Goal: Communication & Community: Answer question/provide support

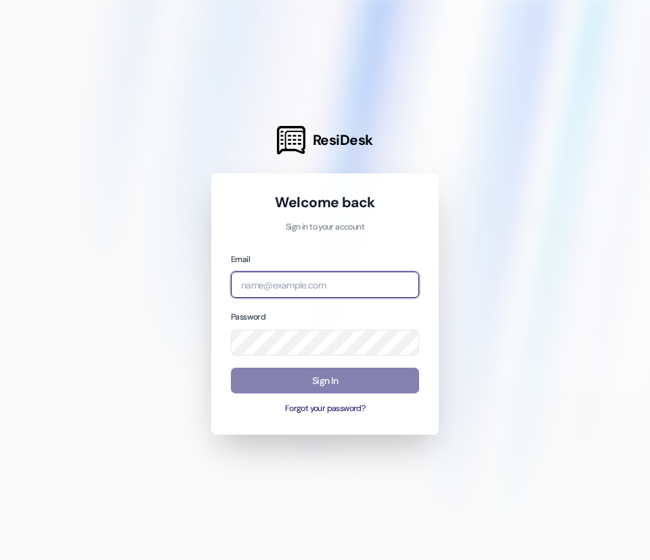
click at [303, 289] on input "email" at bounding box center [325, 285] width 188 height 26
type input "[PERSON_NAME][EMAIL_ADDRESS][DOMAIN_NAME]"
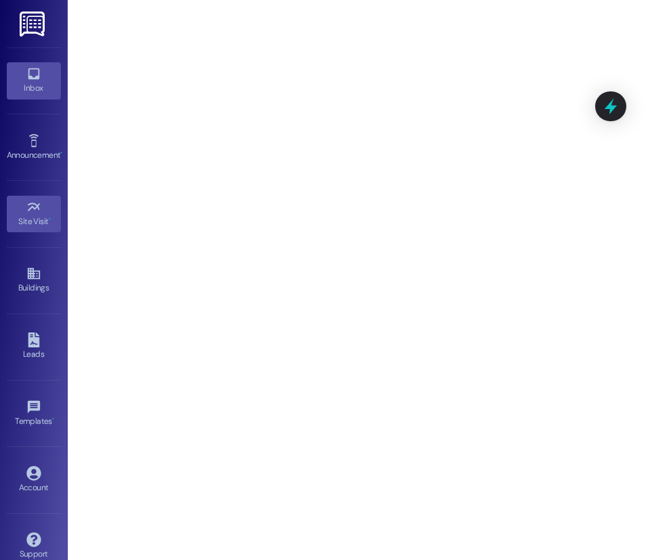
click at [51, 98] on link "Inbox" at bounding box center [34, 80] width 54 height 37
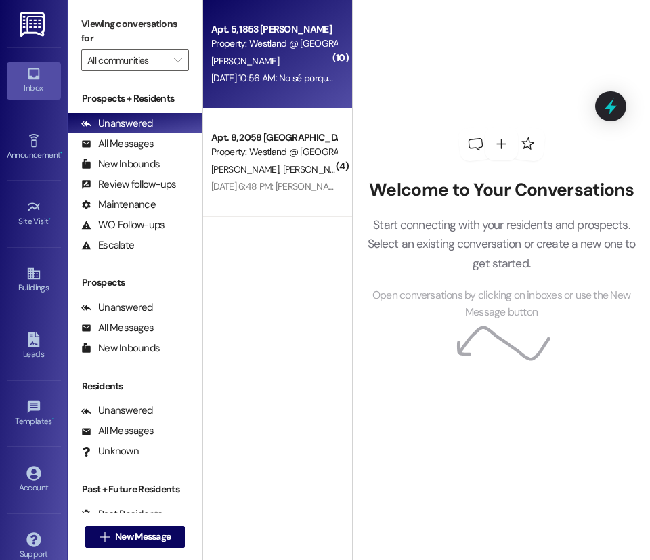
click at [253, 65] on span "[PERSON_NAME]" at bounding box center [245, 61] width 68 height 12
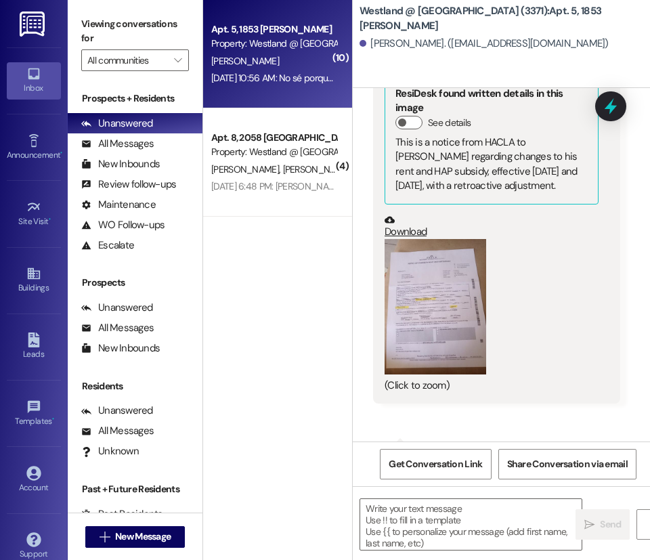
scroll to position [1342, 0]
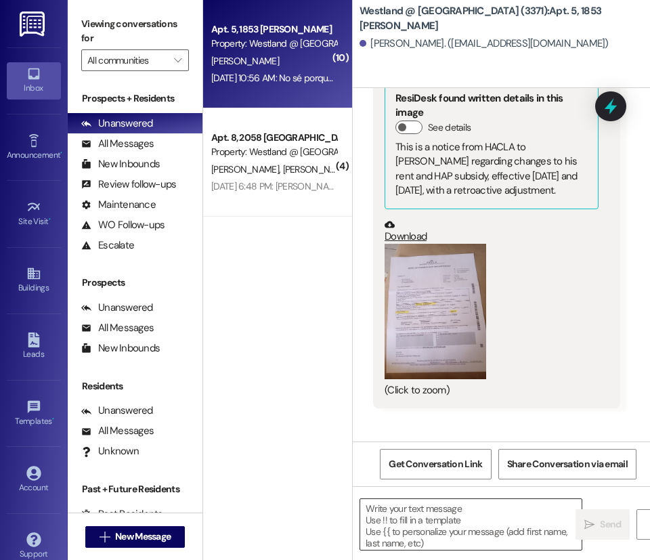
click at [435, 524] on textarea at bounding box center [470, 524] width 221 height 51
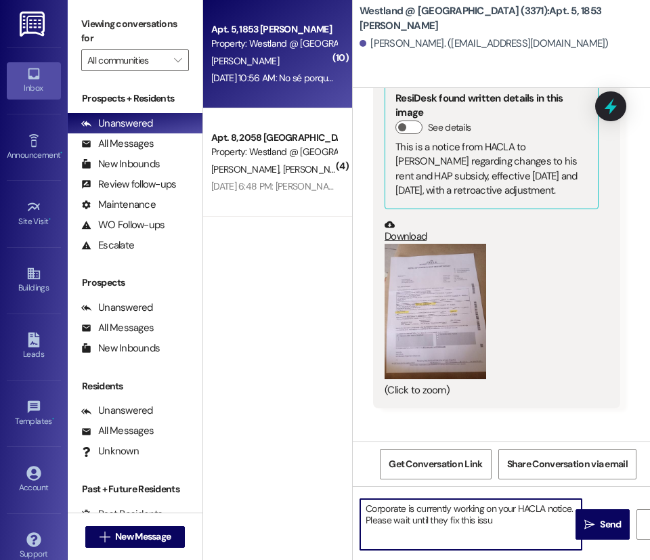
type textarea "Corporate is currently working on your HACLA notice. Please wait until they fix…"
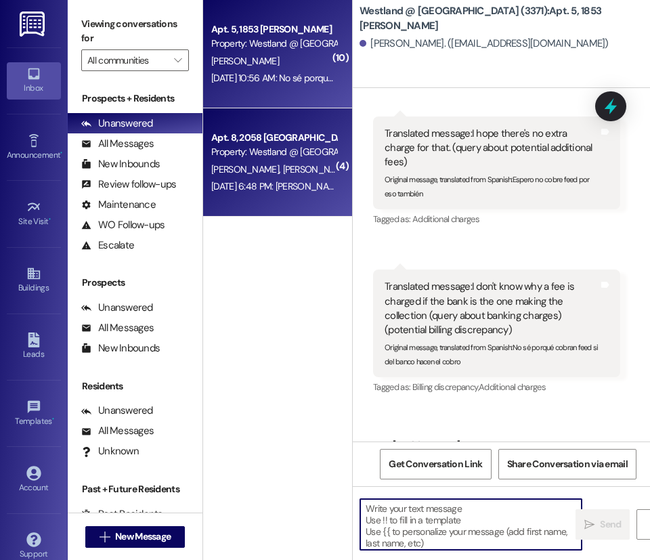
click at [274, 206] on div "Apt. 8, 2058 [GEOGRAPHIC_DATA] Property: Westland @ [GEOGRAPHIC_DATA] (3282) [P…" at bounding box center [277, 162] width 149 height 108
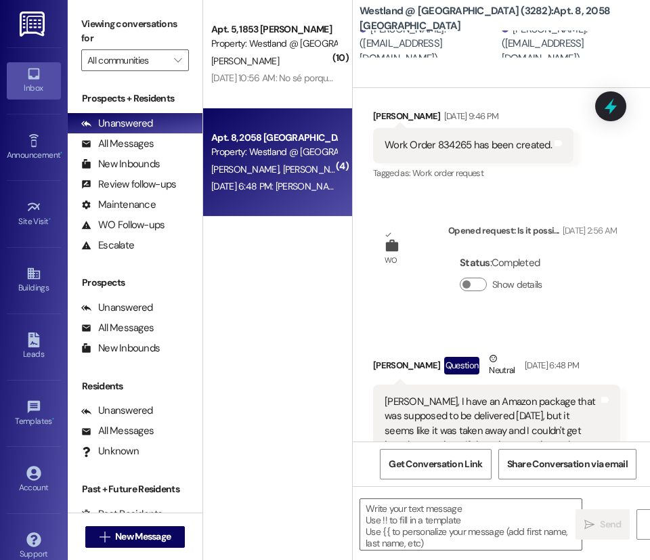
scroll to position [6998, 0]
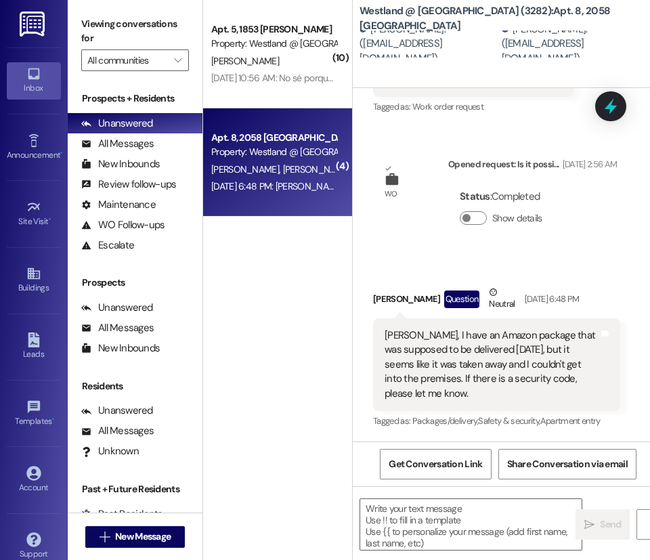
click at [31, 70] on icon at bounding box center [33, 73] width 15 height 15
